Goal: Transaction & Acquisition: Subscribe to service/newsletter

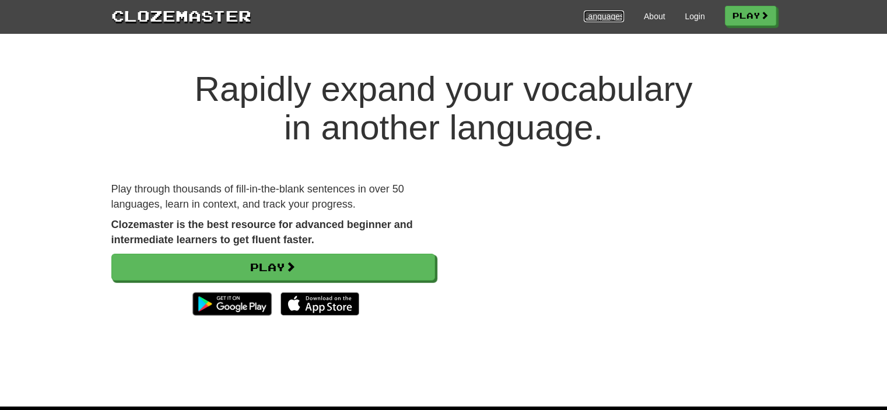
click at [608, 18] on link "Languages" at bounding box center [603, 16] width 40 height 12
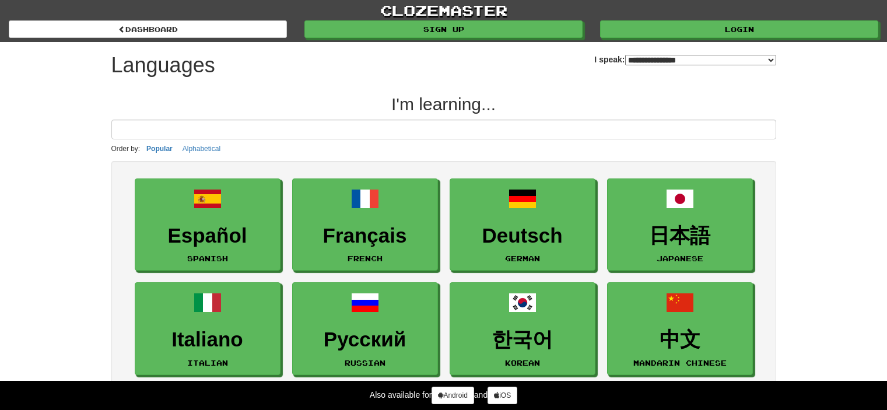
select select "*******"
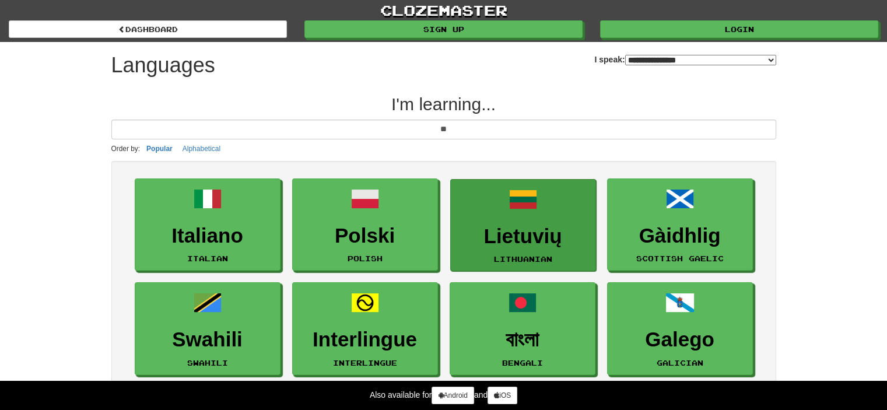
type input "**"
click at [519, 235] on h3 "Lietuvių" at bounding box center [522, 236] width 133 height 23
